Goal: Obtain resource: Obtain resource

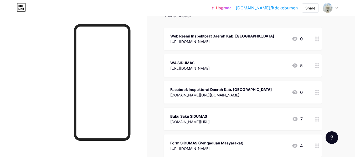
scroll to position [55, 0]
click at [246, 122] on div "Buku Saku SIDUMAS [DOMAIN_NAME][URL] 7" at bounding box center [236, 119] width 132 height 12
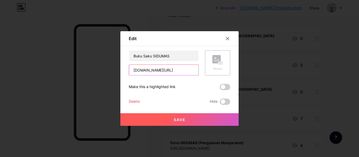
click at [155, 71] on input "[DOMAIN_NAME][URL]" at bounding box center [163, 70] width 69 height 11
drag, startPoint x: 170, startPoint y: 70, endPoint x: 128, endPoint y: 70, distance: 42.0
click at [128, 70] on div "Edit Content YouTube Play YouTube video without leaving your page. ADD Vimeo Pl…" at bounding box center [179, 78] width 118 height 95
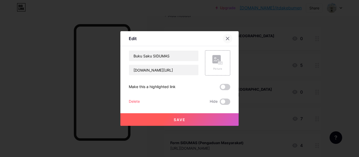
click at [228, 40] on icon at bounding box center [227, 38] width 4 height 4
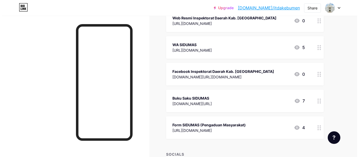
scroll to position [74, 0]
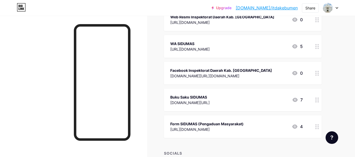
drag, startPoint x: 171, startPoint y: 50, endPoint x: 210, endPoint y: 54, distance: 39.1
click at [210, 54] on div "WA SIDUMAS [URL][DOMAIN_NAME] 5" at bounding box center [243, 46] width 158 height 23
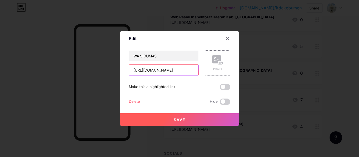
click at [184, 70] on input "[URL][DOMAIN_NAME]" at bounding box center [163, 70] width 69 height 11
click at [228, 36] on div at bounding box center [227, 38] width 9 height 9
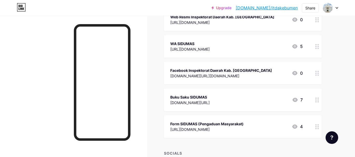
click at [296, 97] on icon at bounding box center [295, 100] width 6 height 6
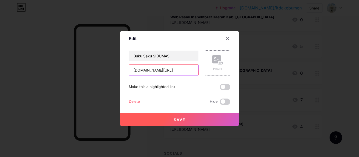
click at [176, 73] on input "[DOMAIN_NAME][URL]" at bounding box center [163, 70] width 69 height 11
drag, startPoint x: 176, startPoint y: 73, endPoint x: 142, endPoint y: 71, distance: 35.0
click at [142, 71] on input "[DOMAIN_NAME][URL]" at bounding box center [163, 70] width 69 height 11
drag, startPoint x: 172, startPoint y: 68, endPoint x: 132, endPoint y: 67, distance: 40.2
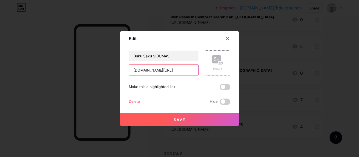
click at [132, 67] on input "[DOMAIN_NAME][URL]" at bounding box center [163, 70] width 69 height 11
